Goal: Transaction & Acquisition: Purchase product/service

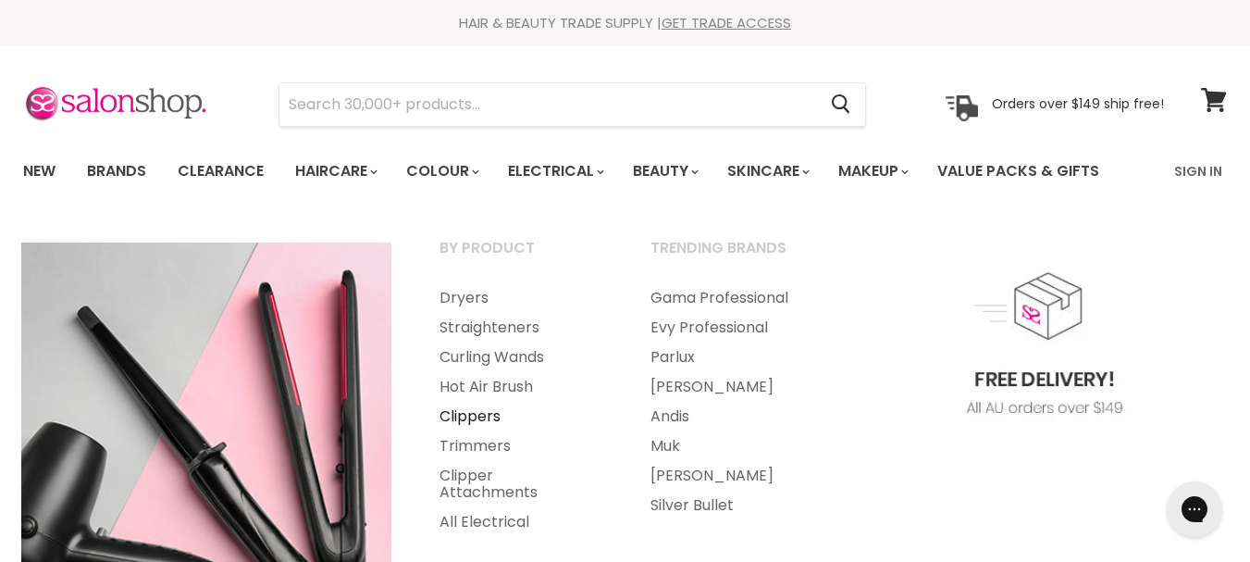
click at [475, 417] on link "Clippers" at bounding box center [520, 417] width 207 height 30
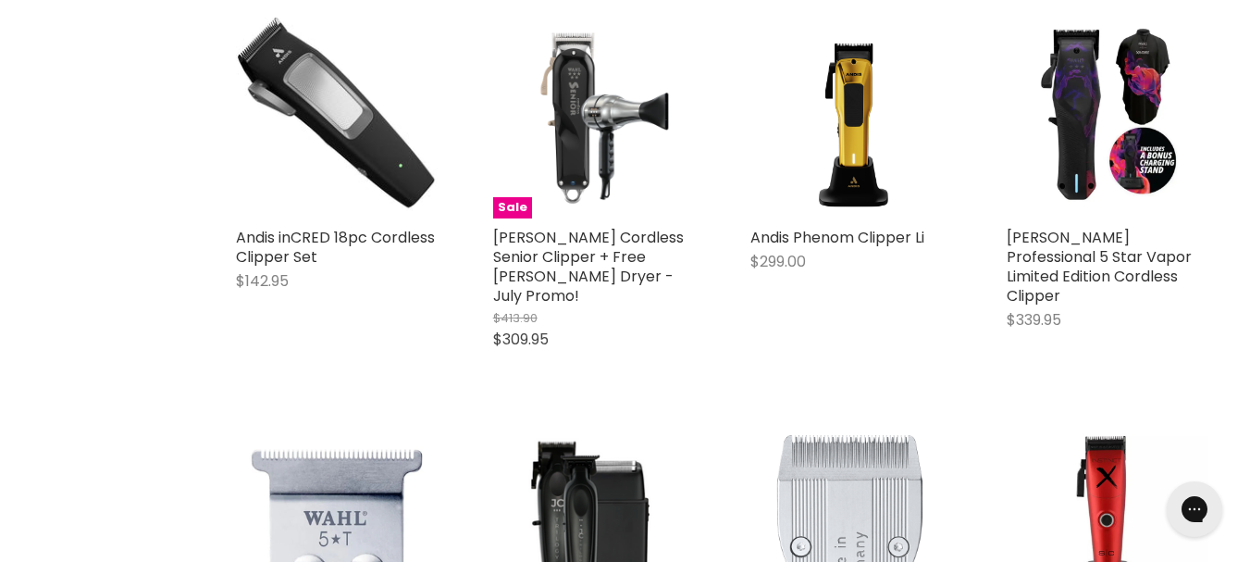
scroll to position [1347, 0]
